Goal: Communication & Community: Ask a question

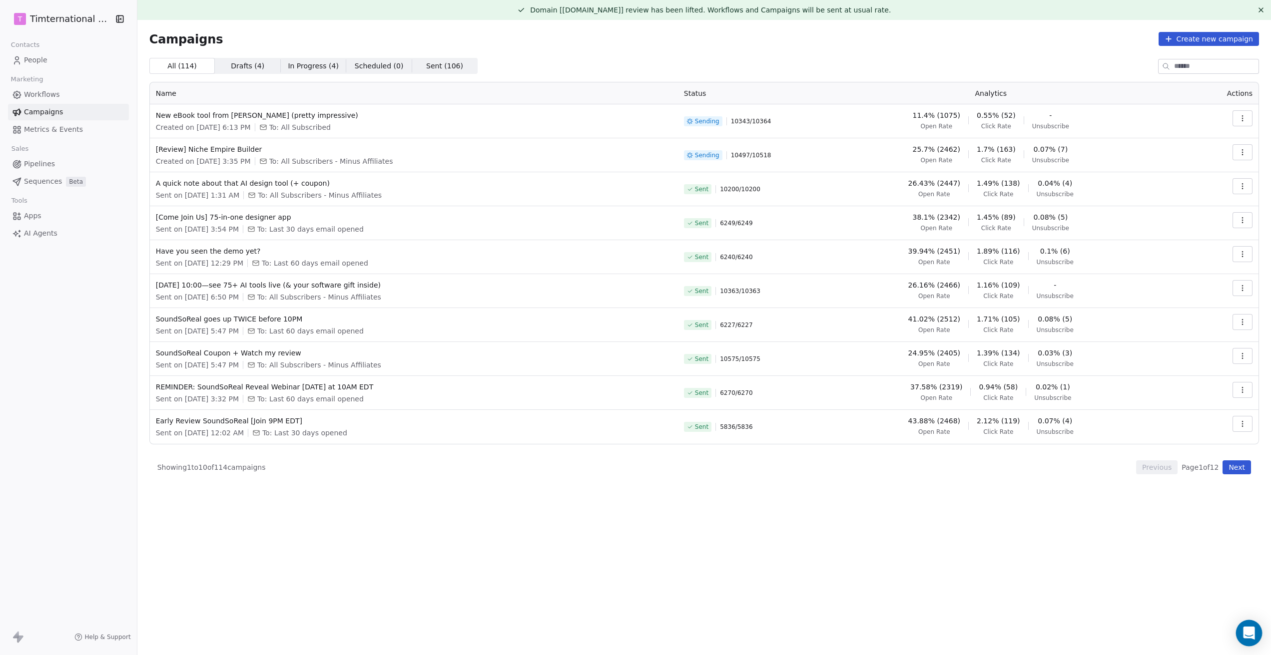
click at [1246, 629] on icon "Open Intercom Messenger" at bounding box center [1248, 633] width 11 height 13
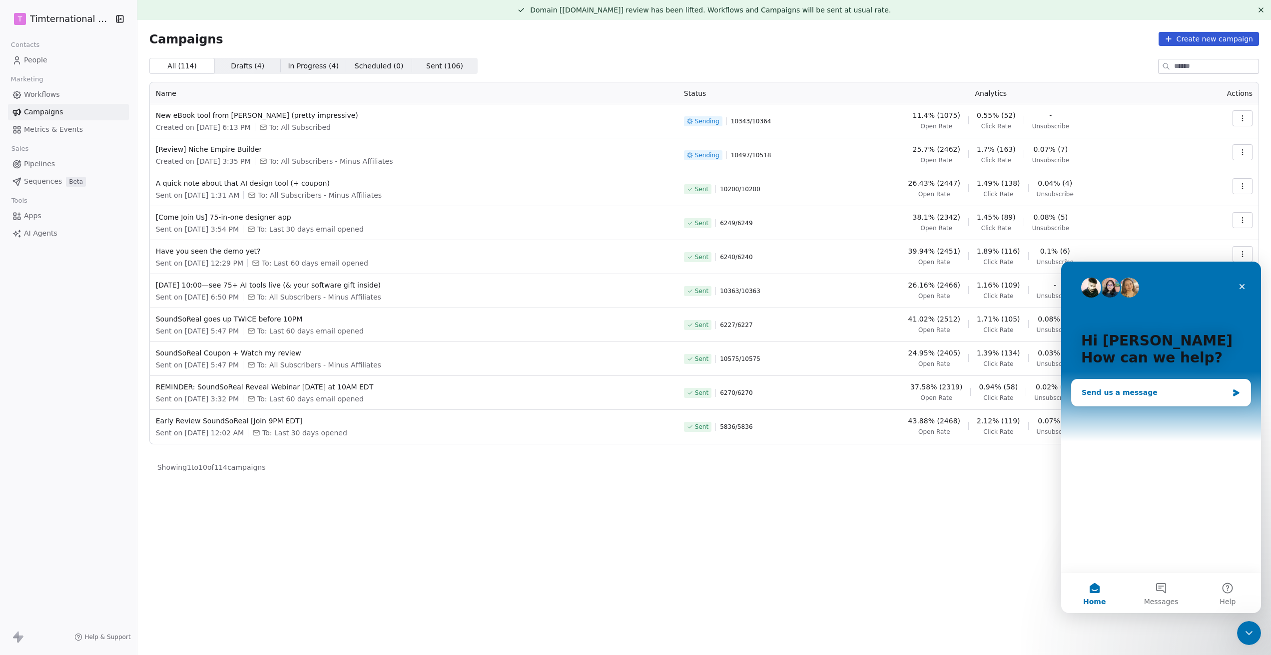
click at [1131, 390] on div "Send us a message" at bounding box center [1154, 393] width 146 height 10
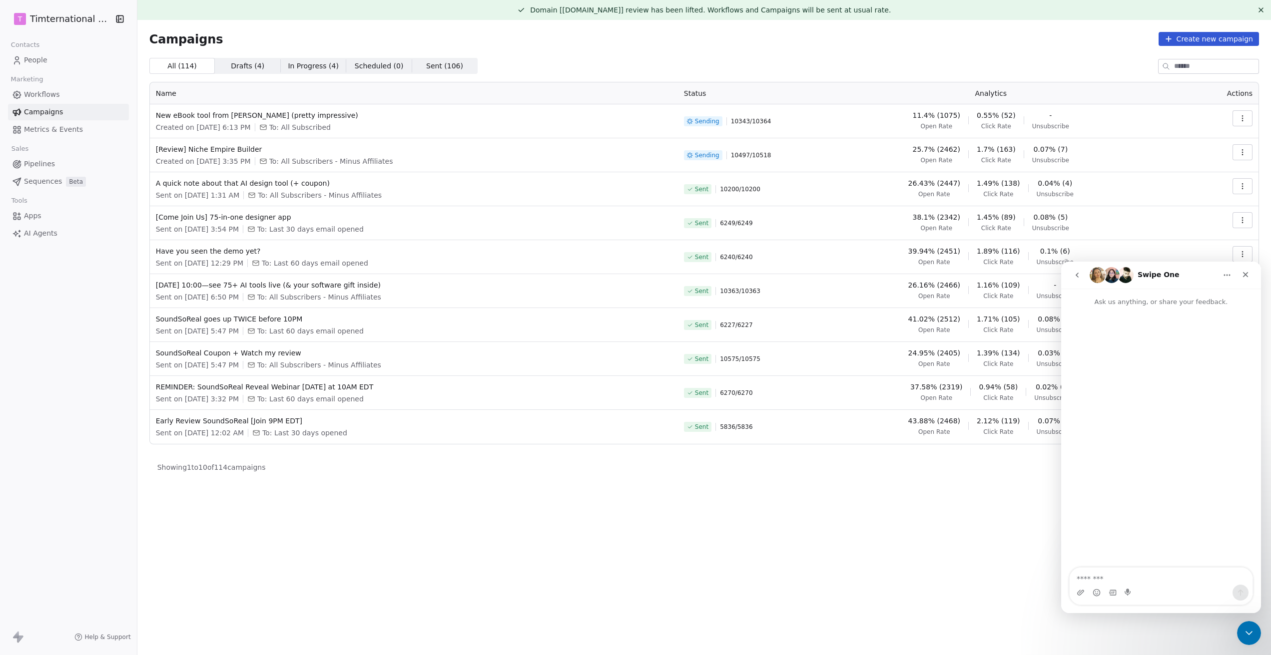
type textarea "**********"
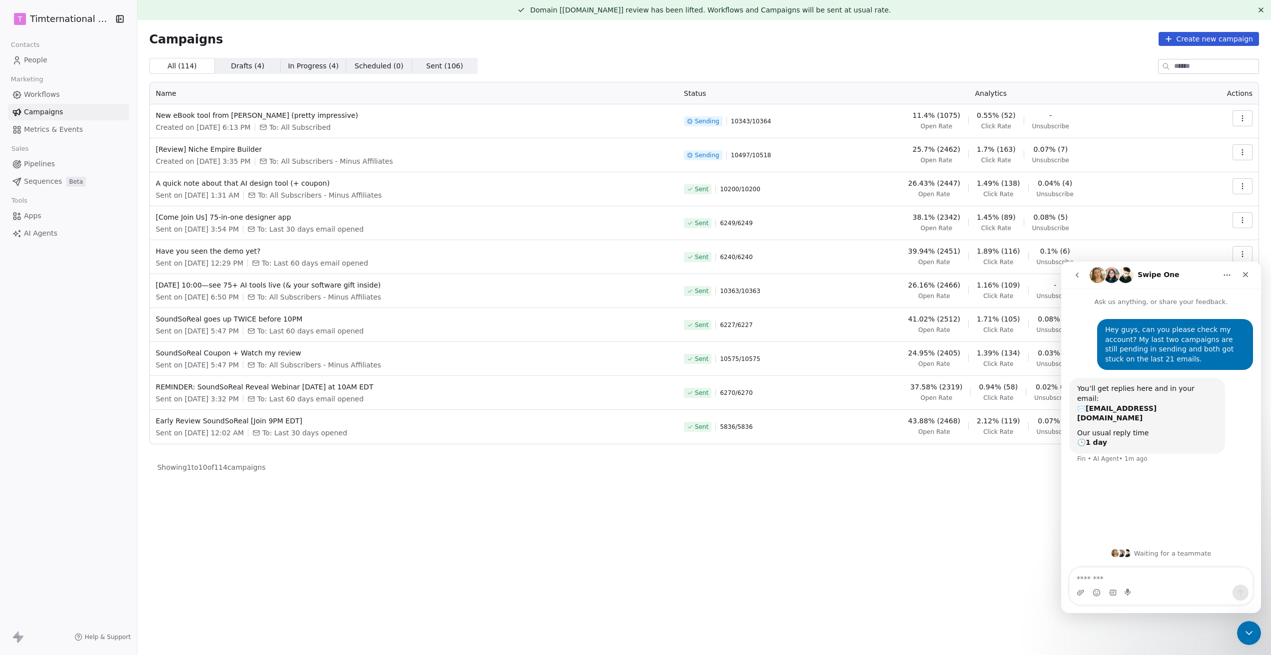
click at [1081, 597] on div "Intercom messenger" at bounding box center [1080, 593] width 8 height 16
click at [1083, 593] on icon "Upload attachment" at bounding box center [1080, 593] width 8 height 8
click at [1236, 594] on icon "Send a message…" at bounding box center [1240, 593] width 8 height 8
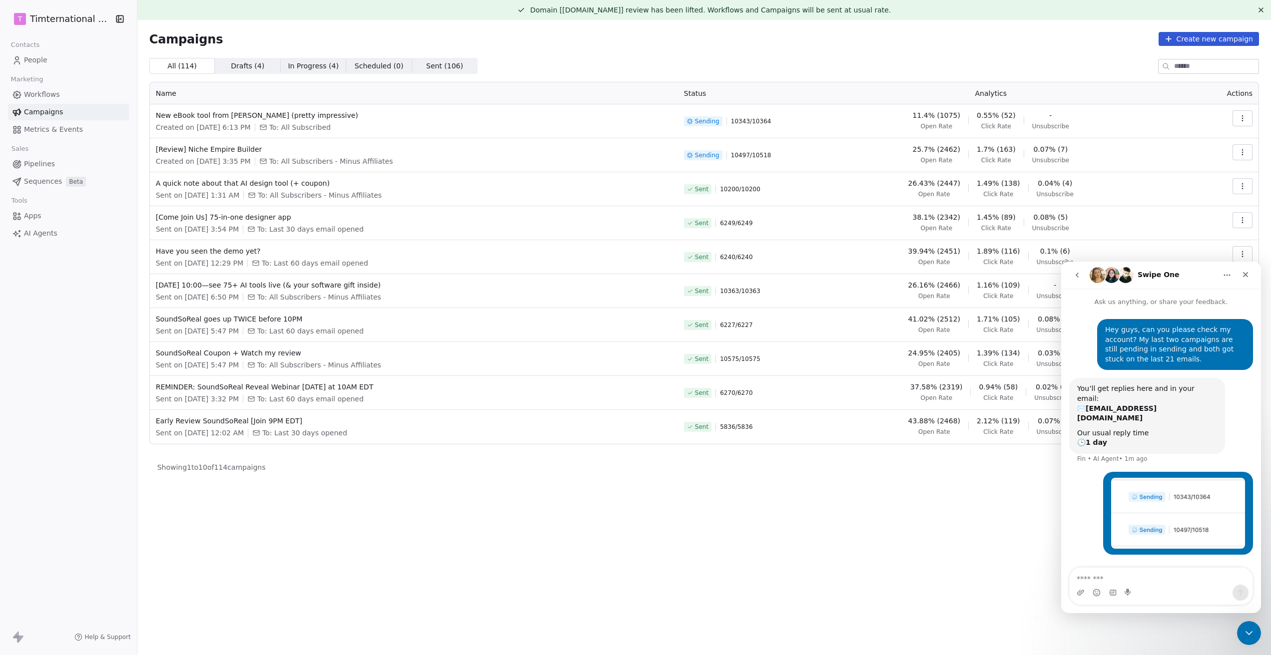
scroll to position [6, 0]
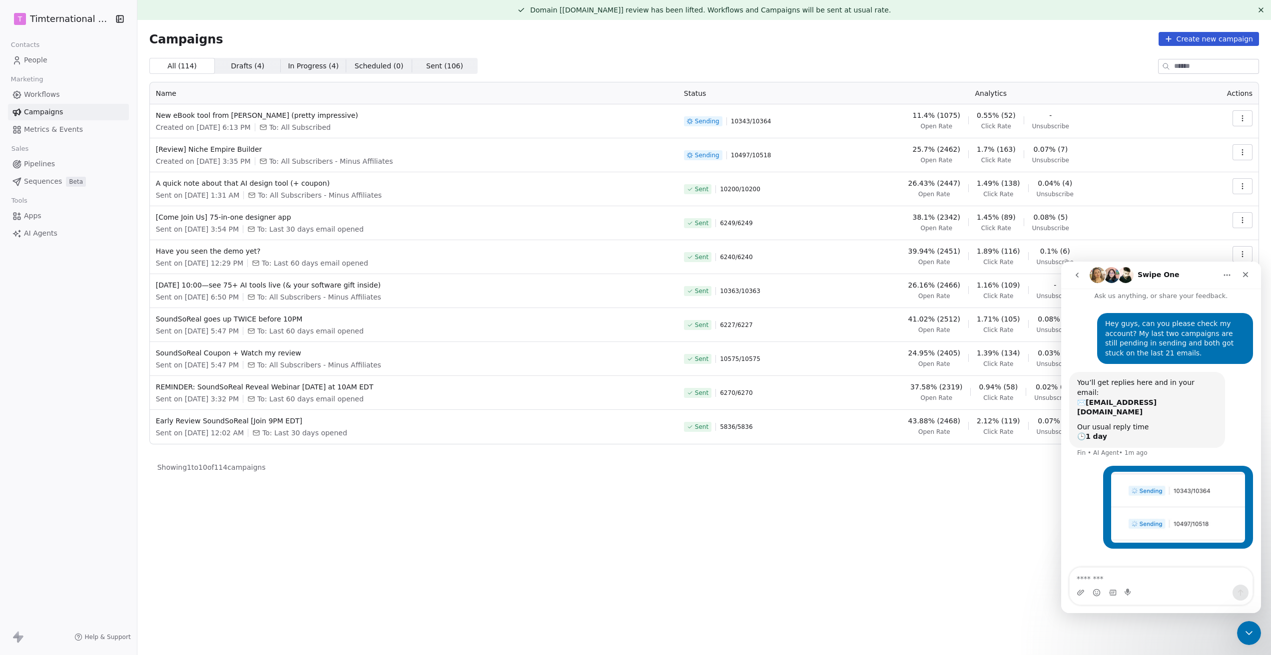
click at [596, 13] on span "Domain [[DOMAIN_NAME]] review has been lifted. Workflows and Campaigns will be …" at bounding box center [710, 10] width 361 height 8
click at [1261, 7] on icon at bounding box center [1261, 10] width 8 height 8
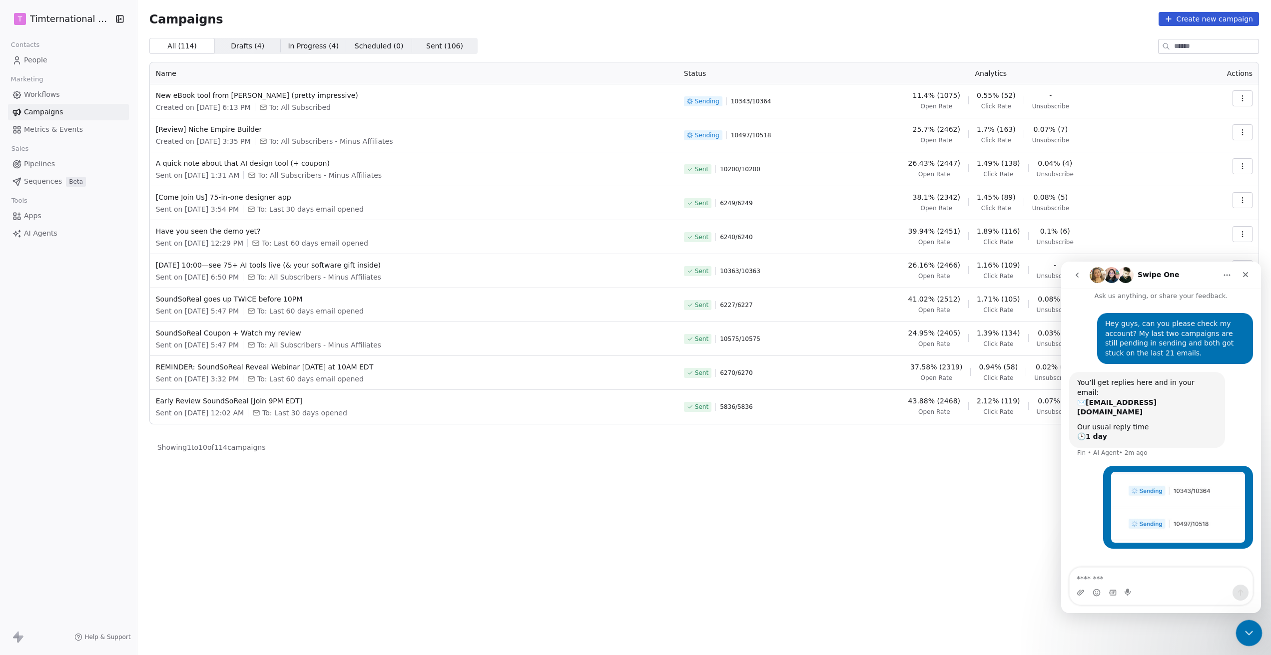
click at [1248, 626] on icon "Close Intercom Messenger" at bounding box center [1247, 632] width 12 height 12
